Goal: Transaction & Acquisition: Book appointment/travel/reservation

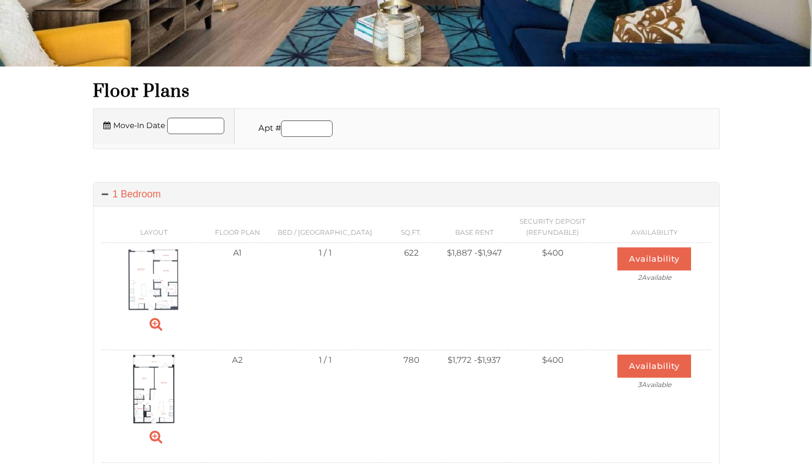
scroll to position [236, 0]
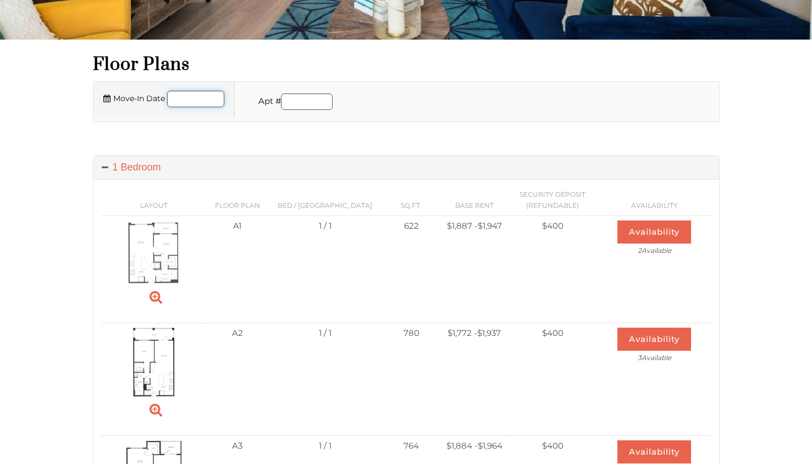
click at [204, 99] on input "Move-In Date" at bounding box center [195, 99] width 57 height 16
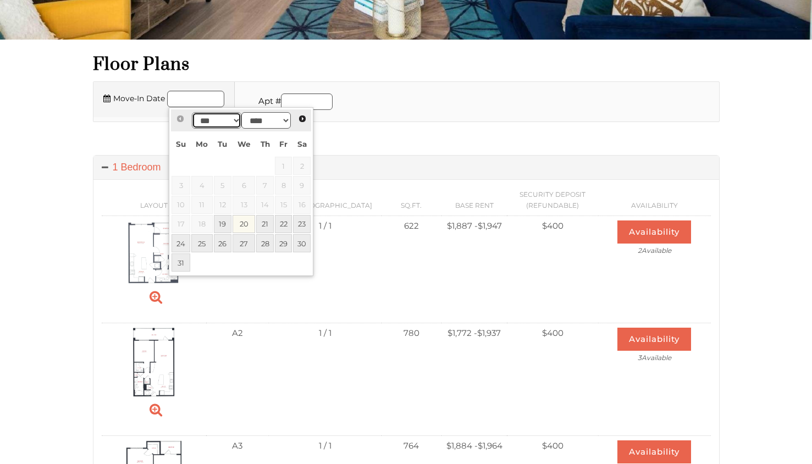
click at [220, 124] on select "*** *** *** *** ***" at bounding box center [216, 120] width 49 height 16
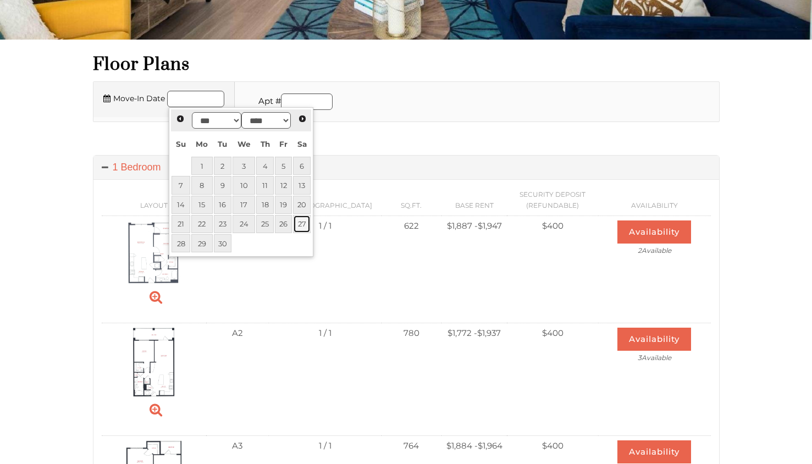
click at [297, 225] on link "27" at bounding box center [302, 224] width 18 height 18
type input "**********"
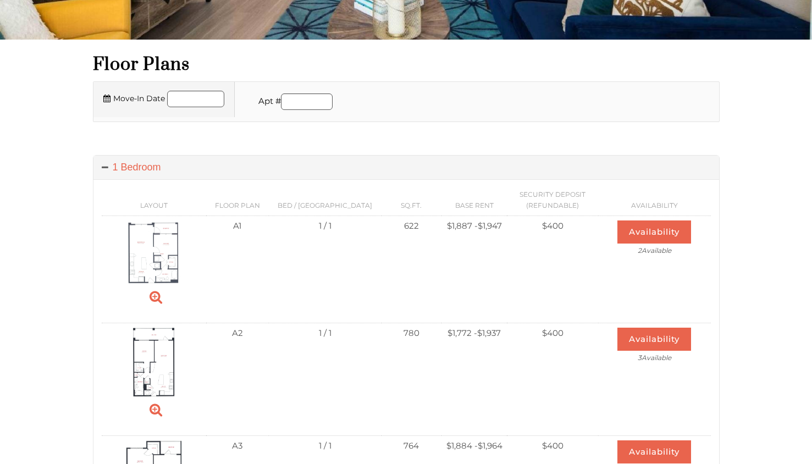
scroll to position [258, 0]
click at [186, 102] on input "Move-In Date" at bounding box center [195, 99] width 57 height 16
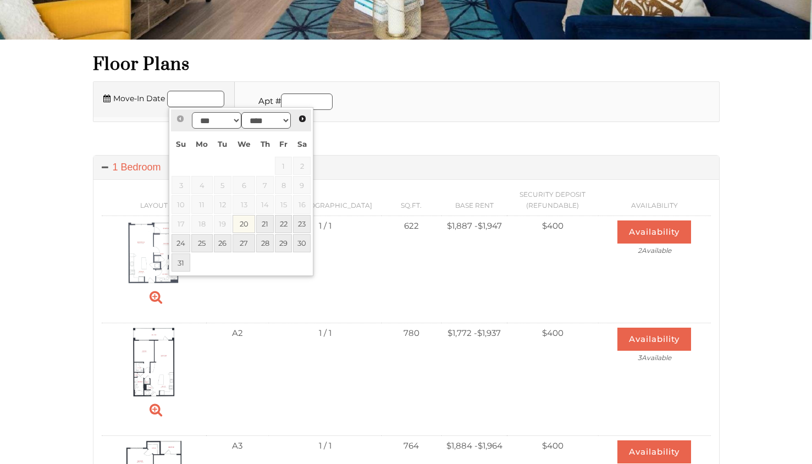
click at [96, 143] on div at bounding box center [406, 140] width 626 height 5
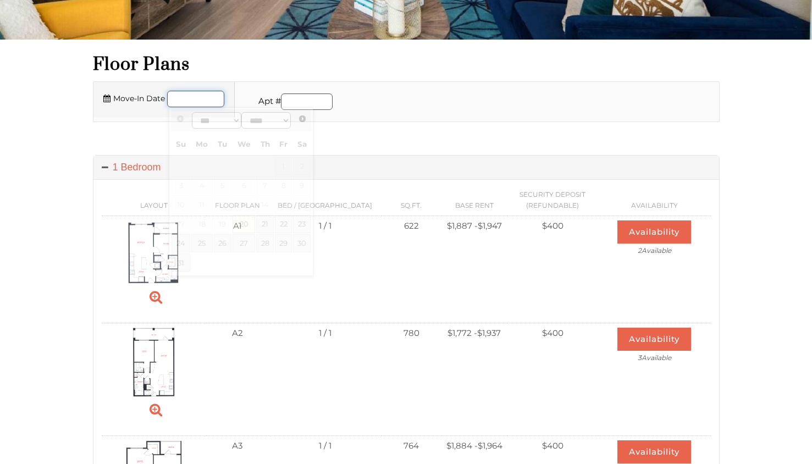
click at [196, 101] on input "Move-In Date" at bounding box center [195, 99] width 57 height 16
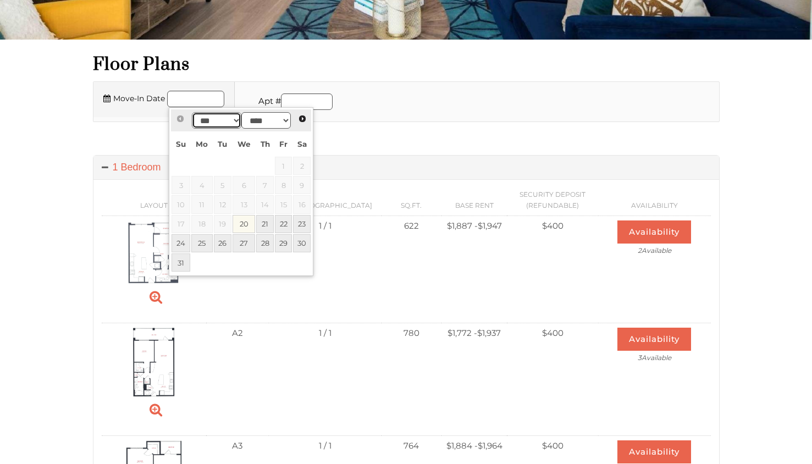
click at [220, 122] on select "*** *** *** *** ***" at bounding box center [216, 120] width 49 height 16
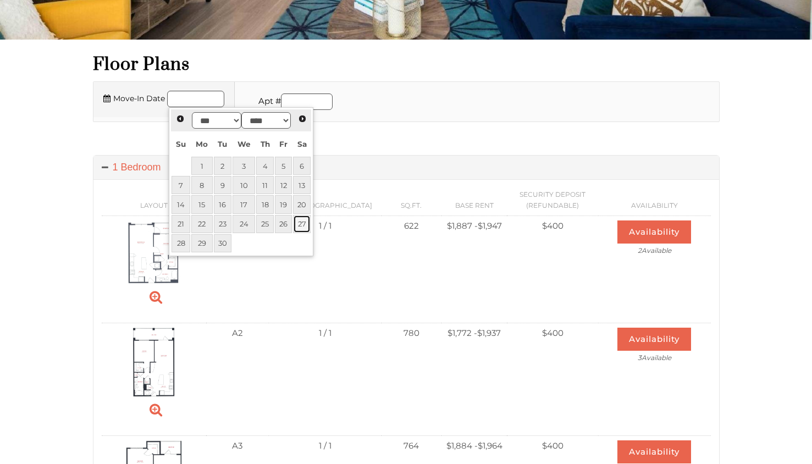
click at [296, 221] on link "27" at bounding box center [302, 224] width 18 height 18
type input "**********"
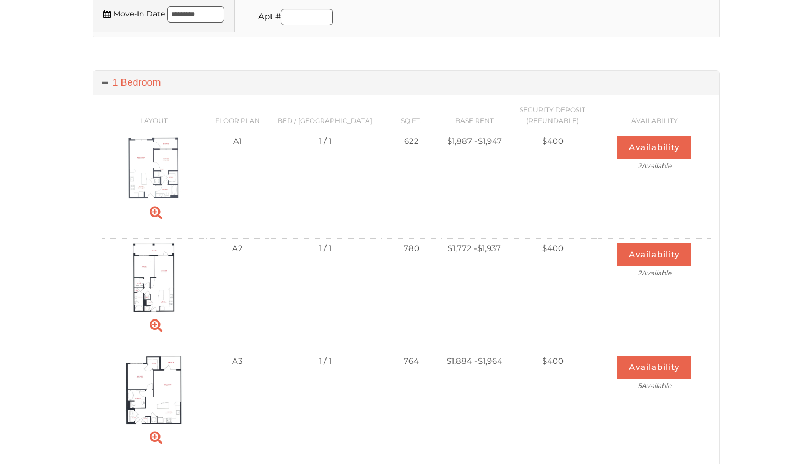
scroll to position [343, 0]
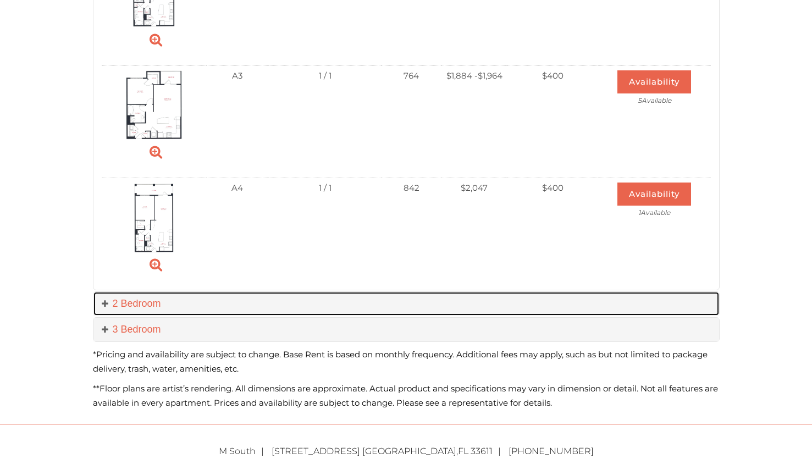
click at [105, 304] on span at bounding box center [107, 303] width 11 height 11
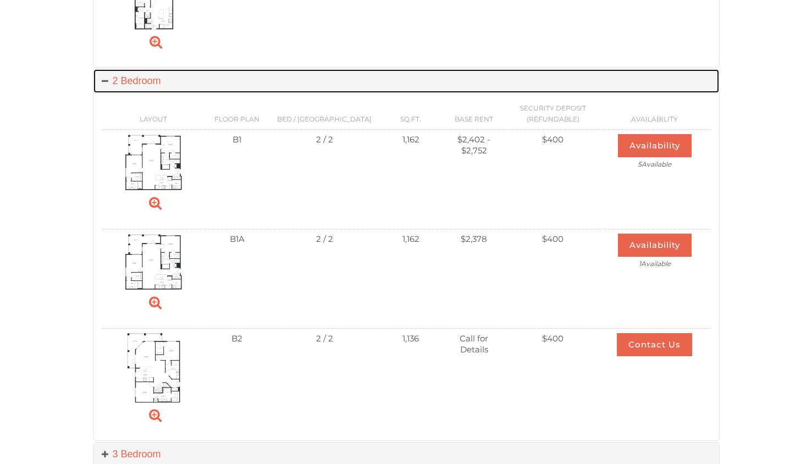
scroll to position [870, 0]
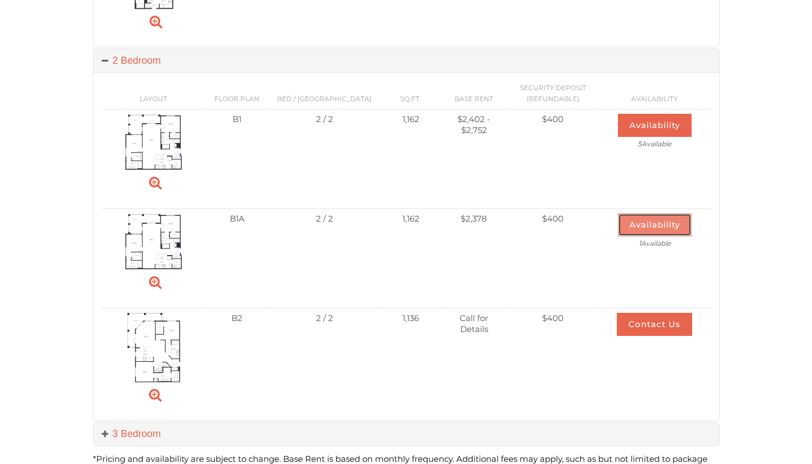
click at [637, 218] on button "Availability" at bounding box center [655, 224] width 74 height 23
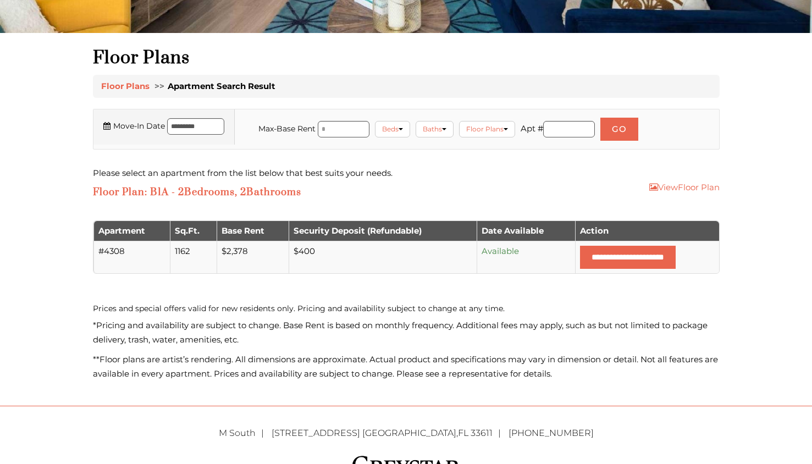
scroll to position [243, 0]
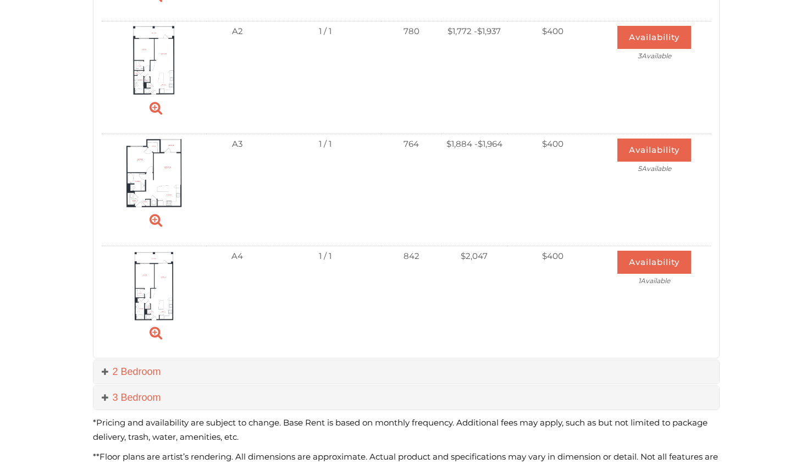
scroll to position [526, 0]
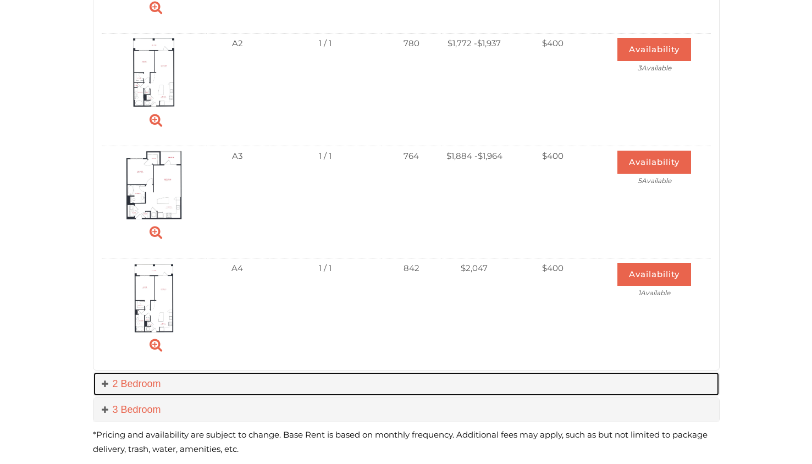
click at [103, 385] on span at bounding box center [107, 383] width 11 height 11
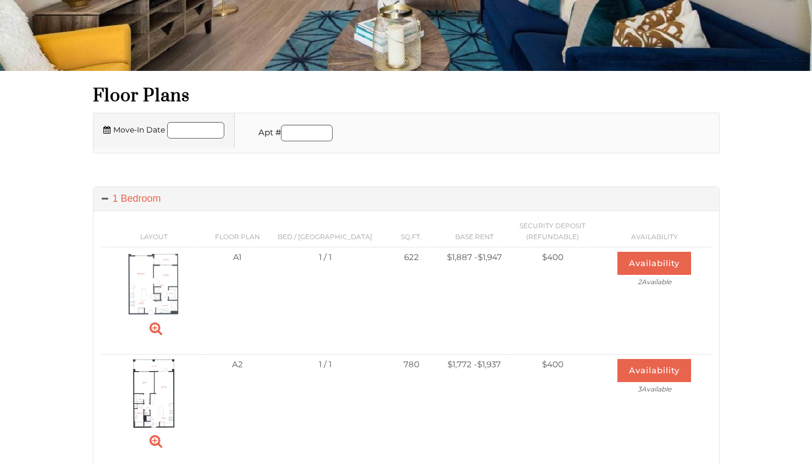
scroll to position [225, 0]
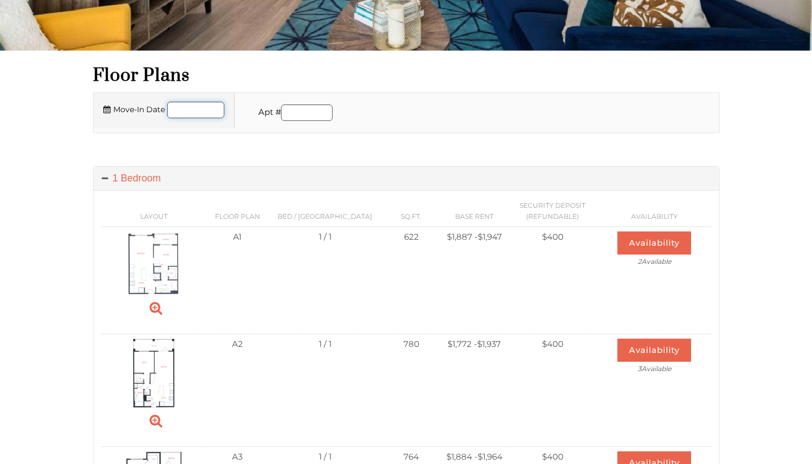
click at [181, 112] on input "Move-In Date" at bounding box center [195, 110] width 57 height 16
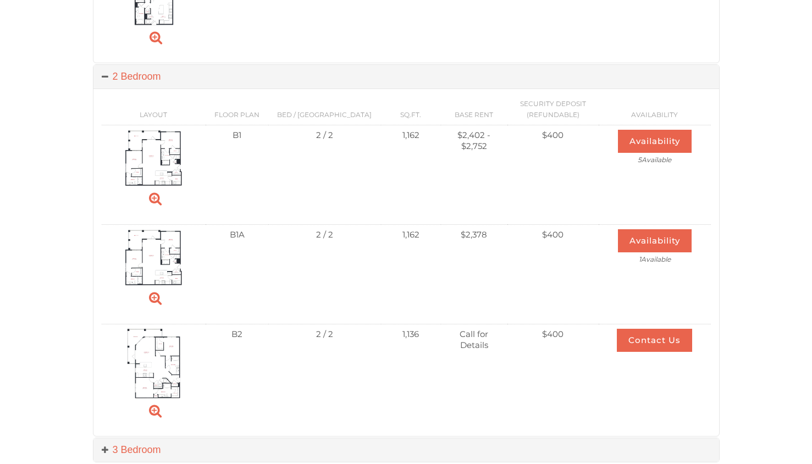
scroll to position [819, 0]
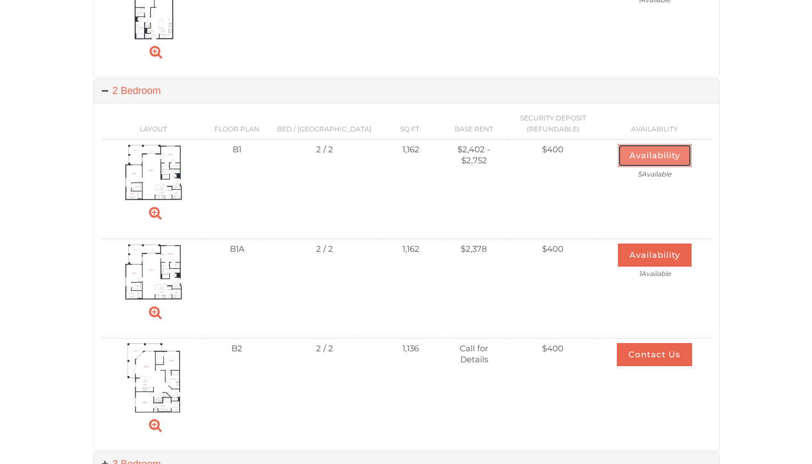
click at [618, 163] on button "Availability" at bounding box center [655, 155] width 74 height 23
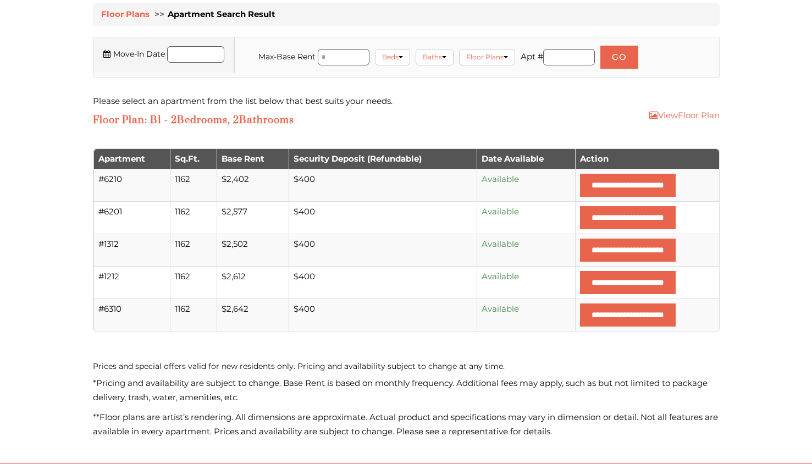
scroll to position [325, 0]
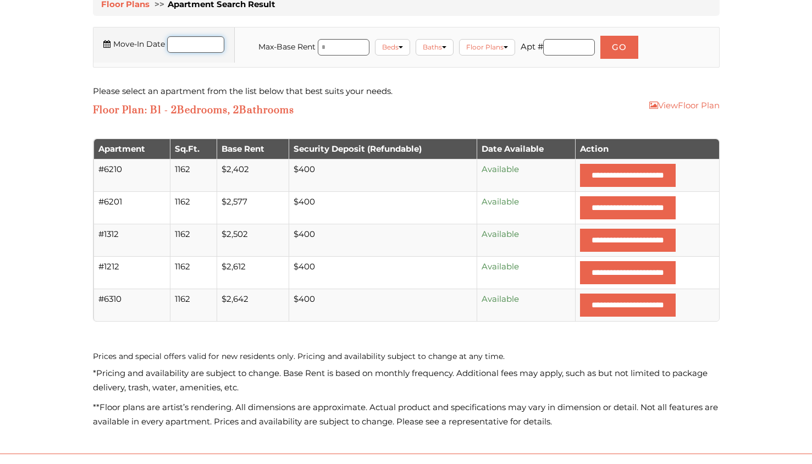
click at [197, 46] on input "Move-In Date" at bounding box center [195, 44] width 57 height 16
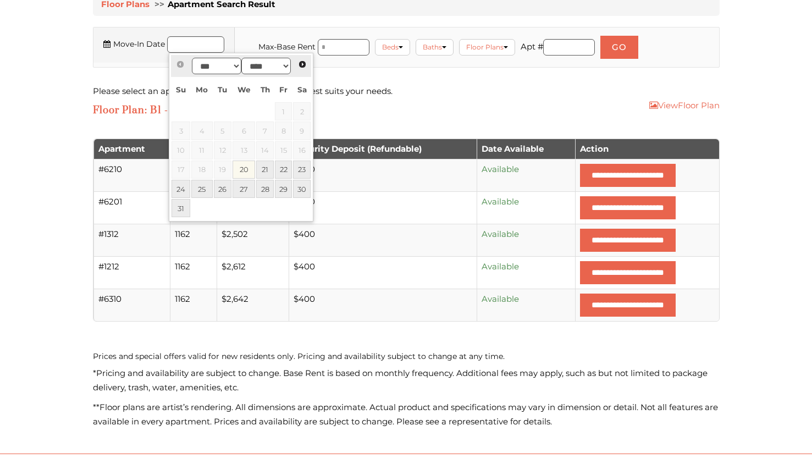
click at [254, 216] on td at bounding box center [244, 207] width 24 height 19
click at [213, 66] on select "*** *** *** *** ***" at bounding box center [216, 66] width 49 height 16
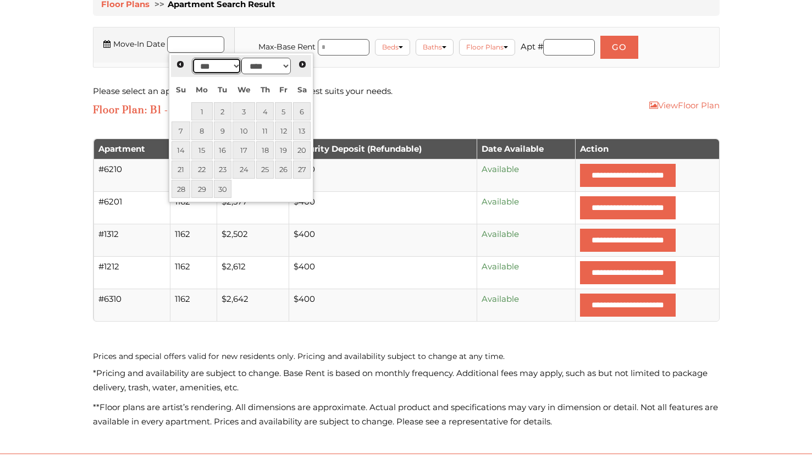
click at [212, 66] on select "*** *** *** *** ***" at bounding box center [216, 66] width 49 height 16
click at [302, 169] on link "25" at bounding box center [302, 169] width 18 height 18
type input "**********"
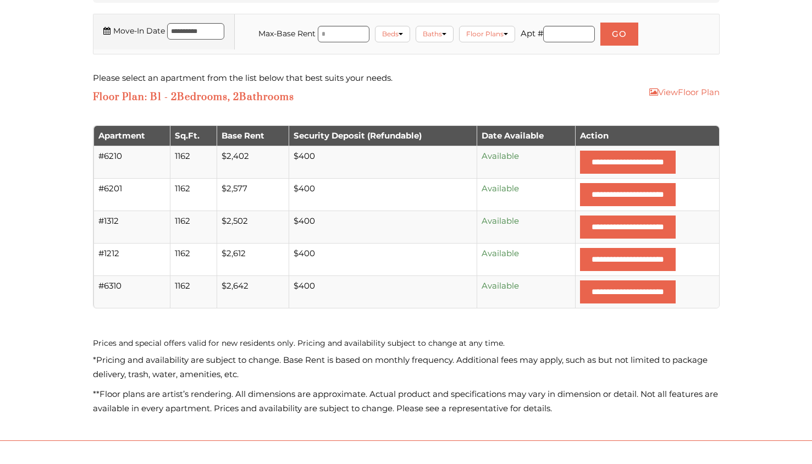
scroll to position [338, 0]
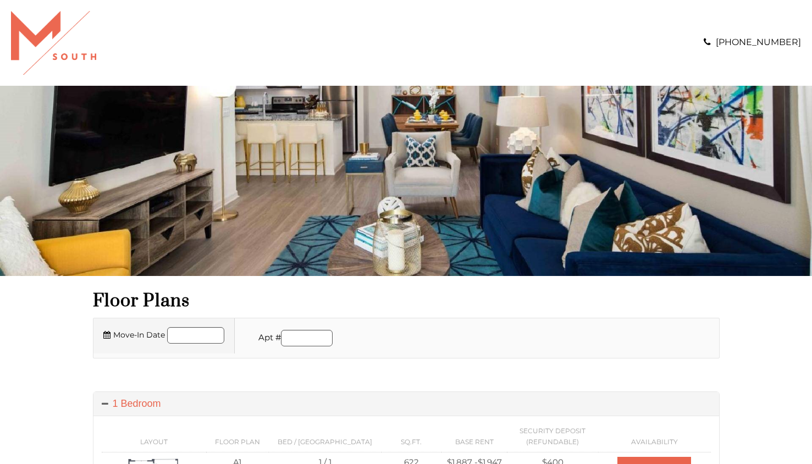
scroll to position [718, 0]
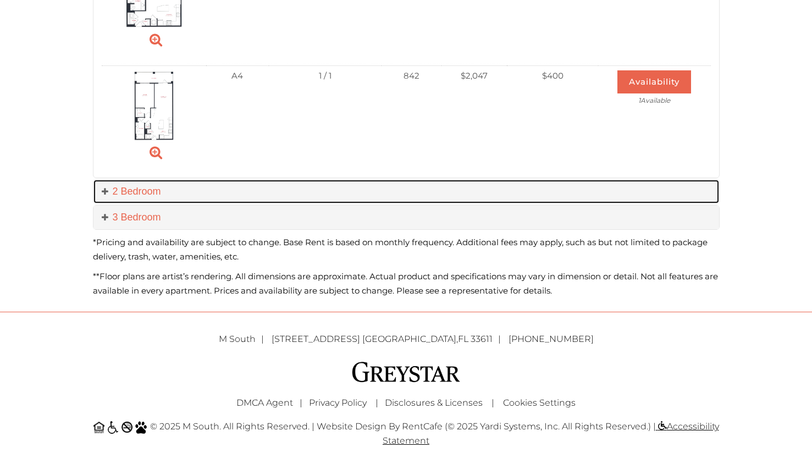
click at [104, 187] on span at bounding box center [107, 191] width 11 height 11
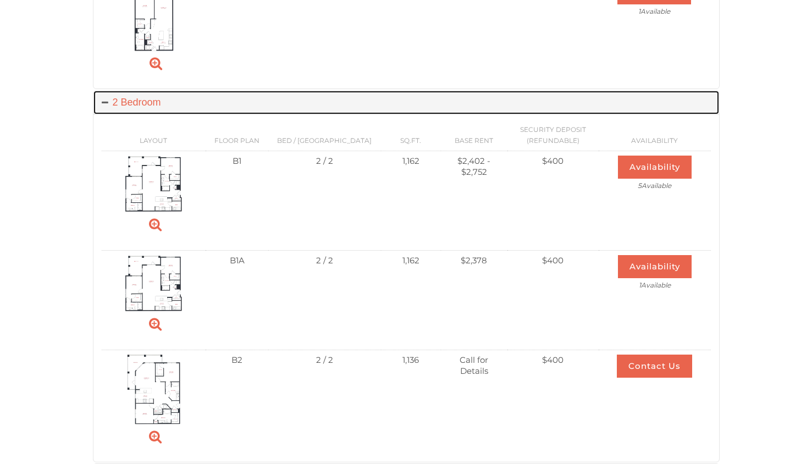
scroll to position [809, 0]
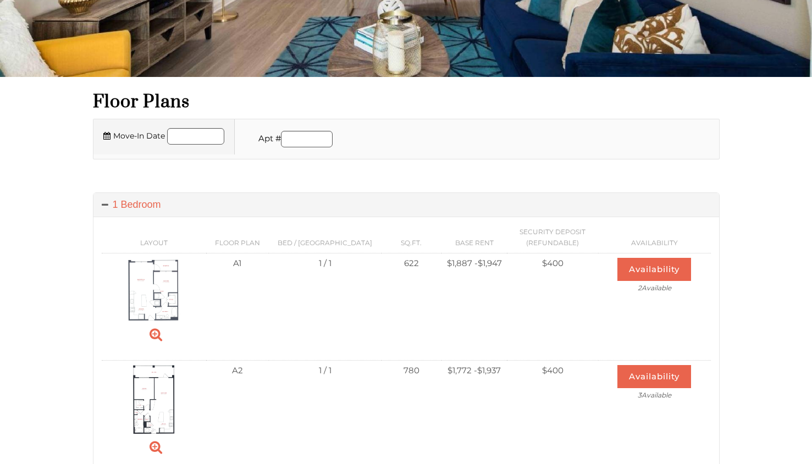
scroll to position [160, 0]
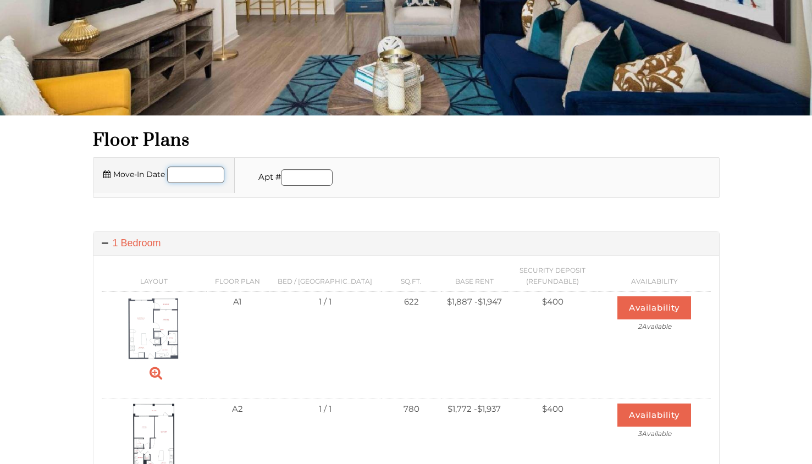
click at [214, 174] on input "Move-In Date" at bounding box center [195, 174] width 57 height 16
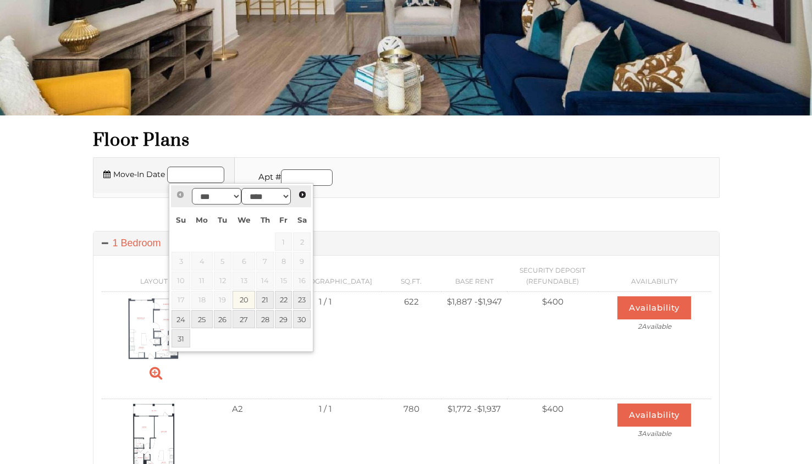
drag, startPoint x: 263, startPoint y: 330, endPoint x: 273, endPoint y: 343, distance: 16.8
click at [273, 343] on td at bounding box center [265, 338] width 19 height 19
click at [219, 193] on select "*** *** *** *** ***" at bounding box center [216, 196] width 49 height 16
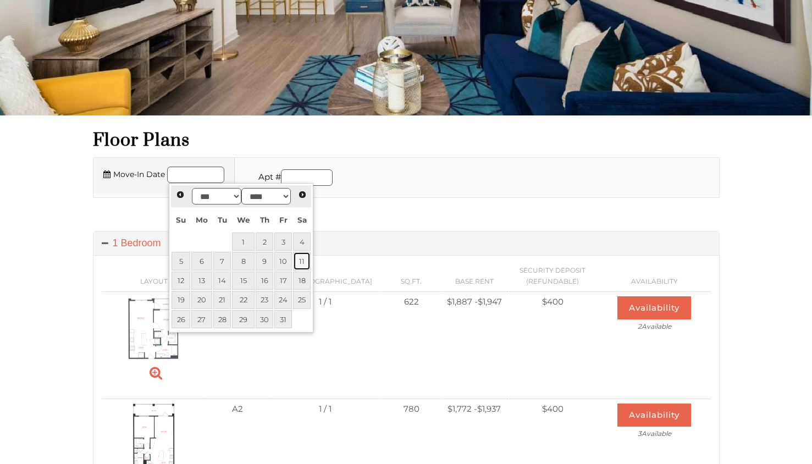
click at [302, 260] on link "11" at bounding box center [302, 261] width 18 height 18
type input "**********"
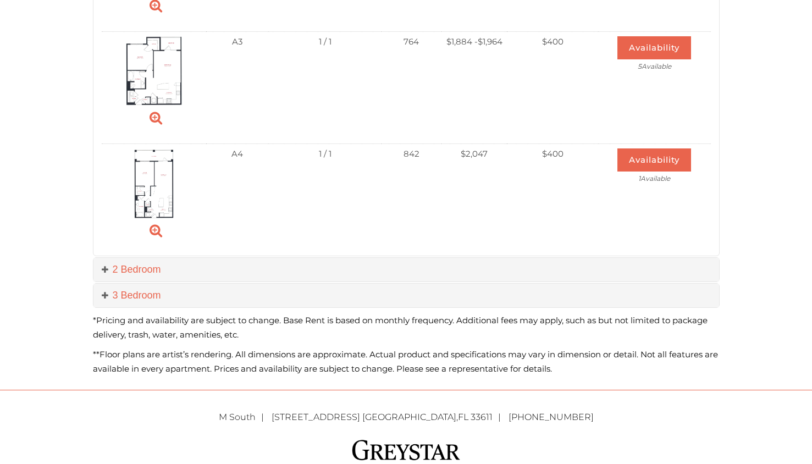
scroll to position [718, 0]
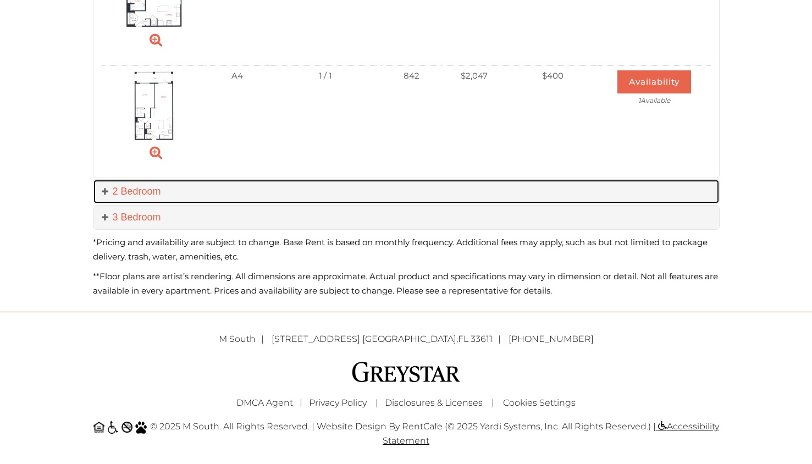
click at [109, 192] on span at bounding box center [107, 191] width 11 height 11
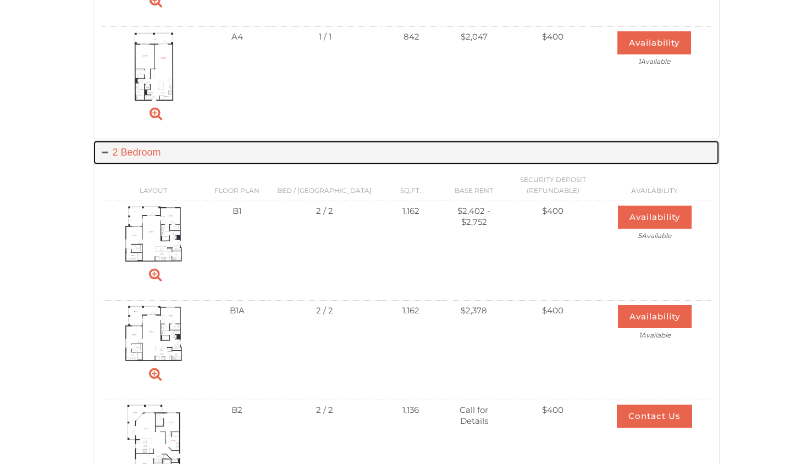
scroll to position [761, 0]
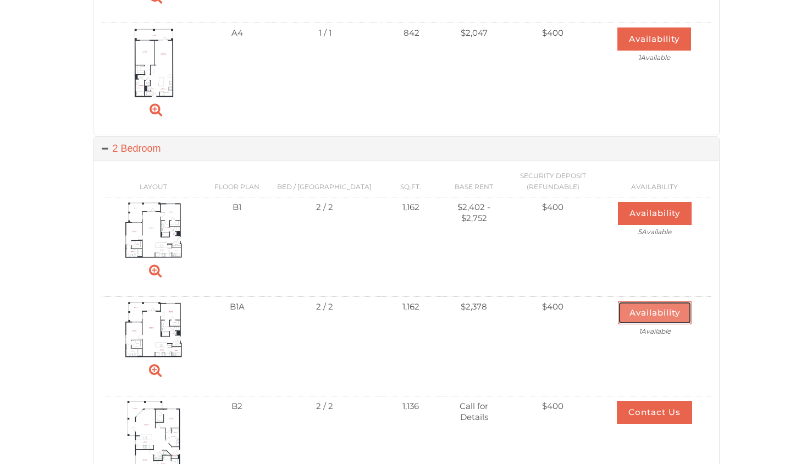
click at [667, 311] on button "Availability" at bounding box center [655, 312] width 74 height 23
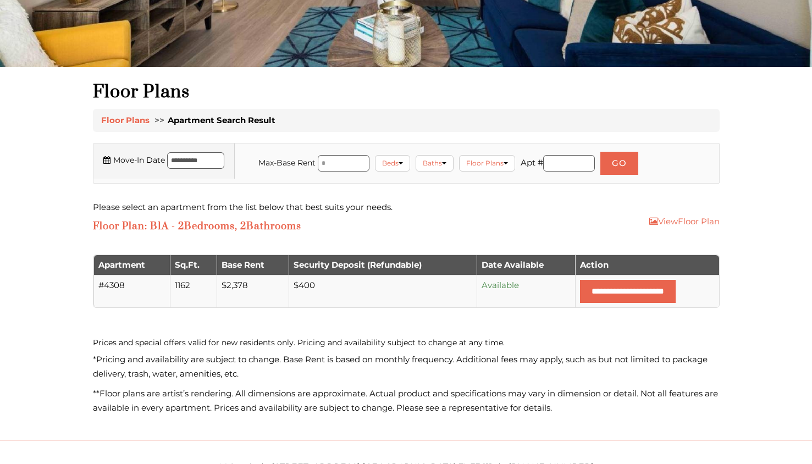
scroll to position [210, 0]
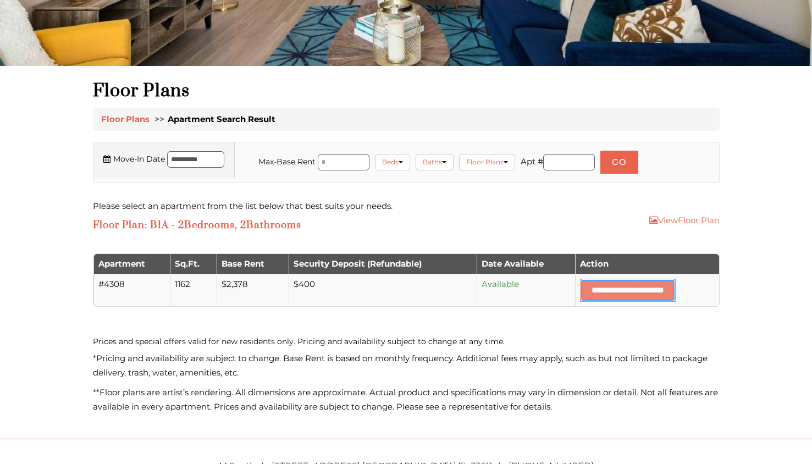
click at [654, 290] on input "**********" at bounding box center [628, 290] width 96 height 23
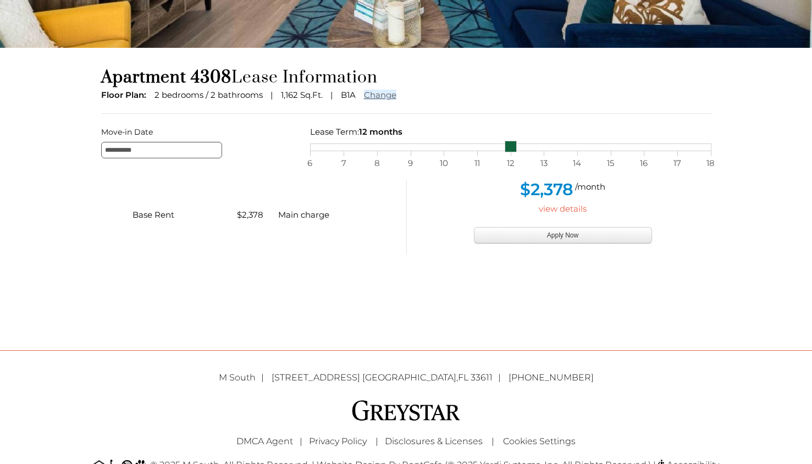
scroll to position [229, 0]
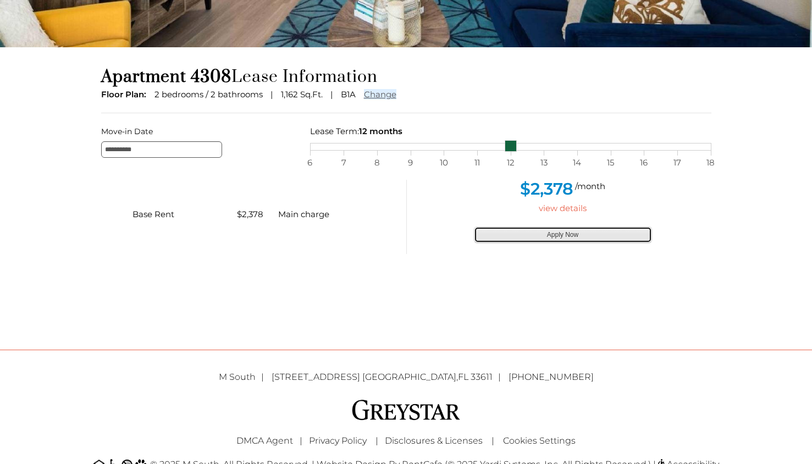
click at [630, 230] on button "Apply Now" at bounding box center [563, 234] width 178 height 16
click at [110, 206] on div "Base Rent $2,378 Main charge" at bounding box center [249, 217] width 313 height 74
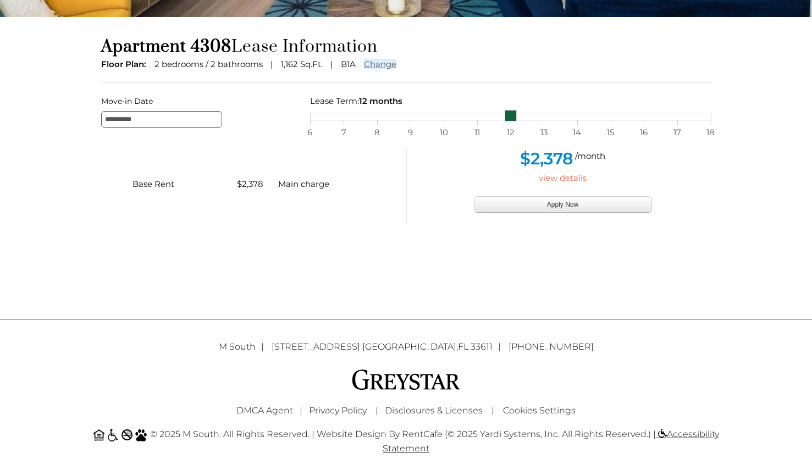
scroll to position [267, 0]
